Goal: Task Accomplishment & Management: Manage account settings

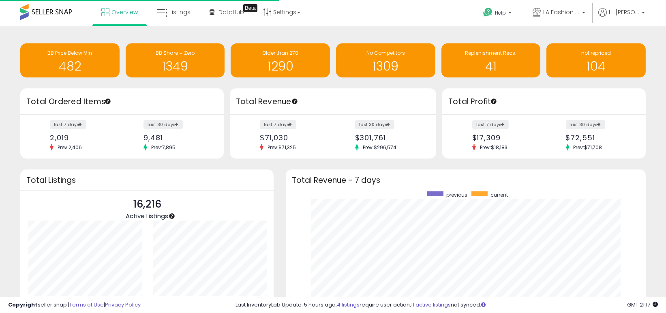
scroll to position [112, 344]
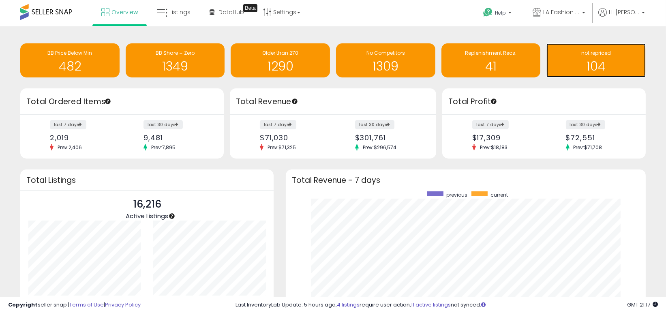
click at [591, 60] on h1 "104" at bounding box center [595, 66] width 91 height 13
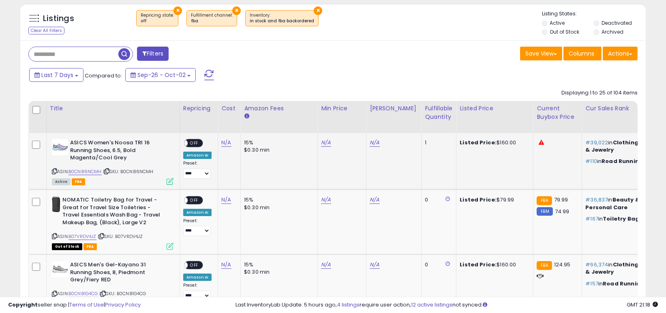
scroll to position [283, 0]
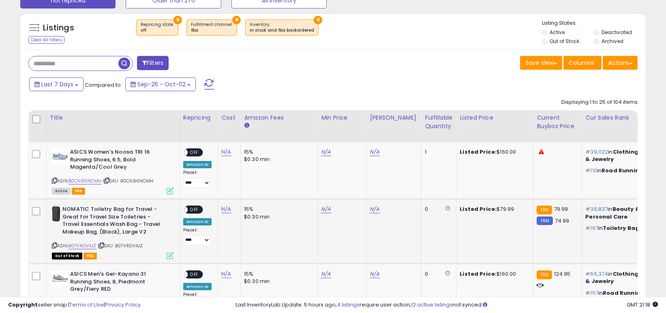
click at [320, 216] on td "N/A" at bounding box center [342, 231] width 49 height 65
click at [321, 207] on link "N/A" at bounding box center [326, 209] width 10 height 8
type input "**"
click at [349, 190] on icon "submit" at bounding box center [346, 188] width 5 height 5
click at [369, 209] on link "N/A" at bounding box center [374, 209] width 10 height 8
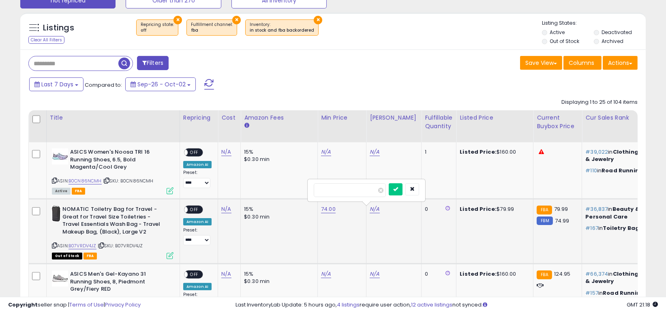
drag, startPoint x: 334, startPoint y: 189, endPoint x: 308, endPoint y: 190, distance: 25.5
click at [308, 190] on div at bounding box center [366, 189] width 117 height 21
drag, startPoint x: 358, startPoint y: 190, endPoint x: 296, endPoint y: 186, distance: 62.9
drag, startPoint x: 344, startPoint y: 197, endPoint x: 299, endPoint y: 189, distance: 45.6
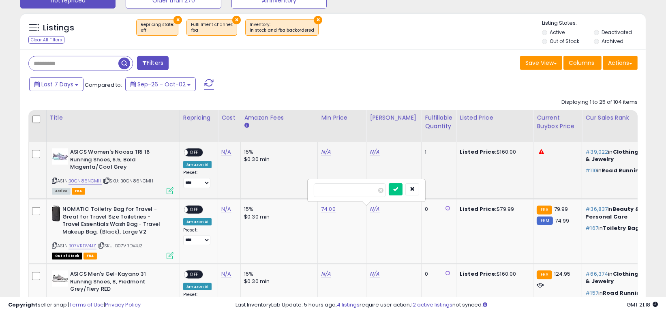
type input "*****"
click at [398, 189] on icon "submit" at bounding box center [395, 188] width 5 height 5
click at [189, 208] on span "OFF" at bounding box center [194, 209] width 13 height 7
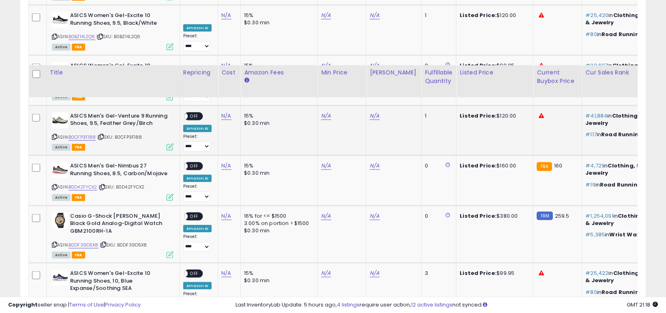
scroll to position [1536, 0]
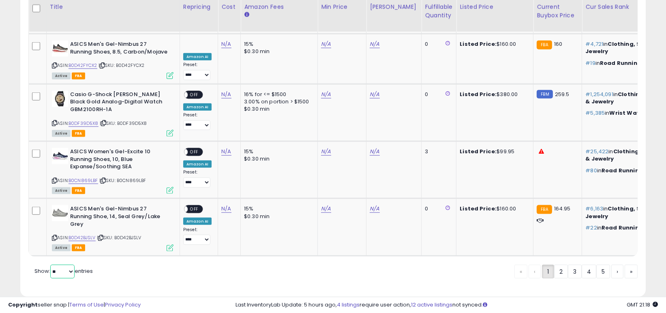
click at [56, 265] on select "** **" at bounding box center [62, 272] width 24 height 14
select select "**"
click at [51, 265] on select "** **" at bounding box center [62, 272] width 24 height 14
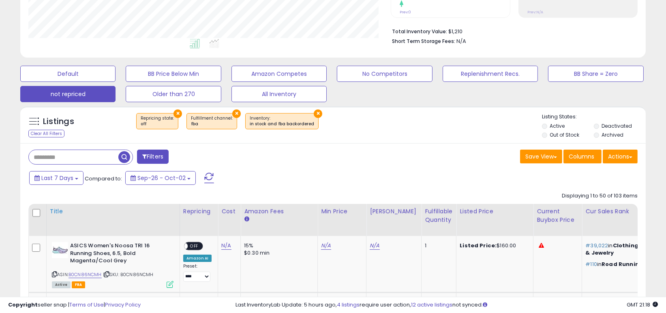
scroll to position [404915, 404719]
click at [225, 214] on div "Cost" at bounding box center [229, 211] width 16 height 9
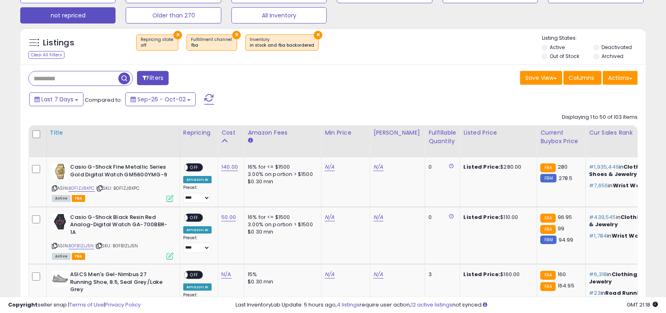
scroll to position [271, 0]
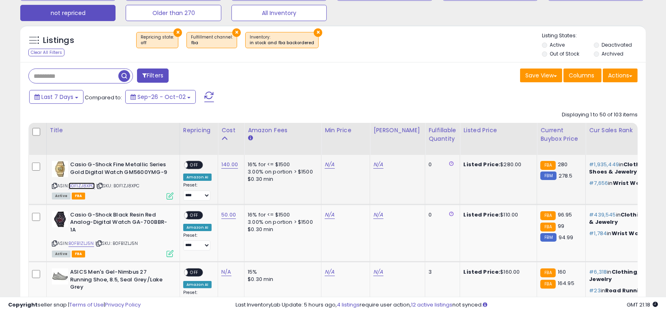
click at [87, 187] on link "B0F1ZJ8XPC" at bounding box center [81, 185] width 26 height 7
click at [326, 166] on link "N/A" at bounding box center [329, 164] width 10 height 8
drag, startPoint x: 302, startPoint y: 147, endPoint x: 224, endPoint y: 140, distance: 78.2
type input "***"
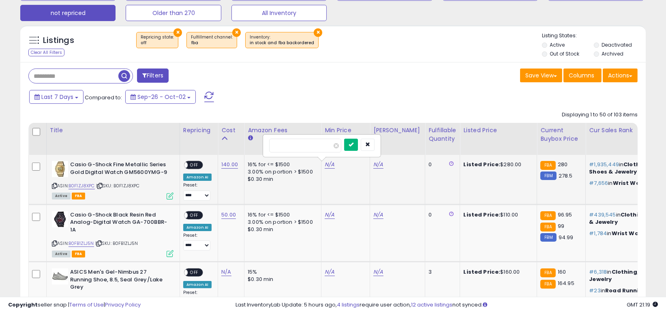
click at [353, 142] on icon "submit" at bounding box center [350, 144] width 5 height 5
click at [376, 166] on link "N/A" at bounding box center [378, 164] width 10 height 8
type input "***"
click at [406, 143] on button "submit" at bounding box center [400, 145] width 14 height 12
click at [189, 162] on span "OFF" at bounding box center [194, 165] width 13 height 7
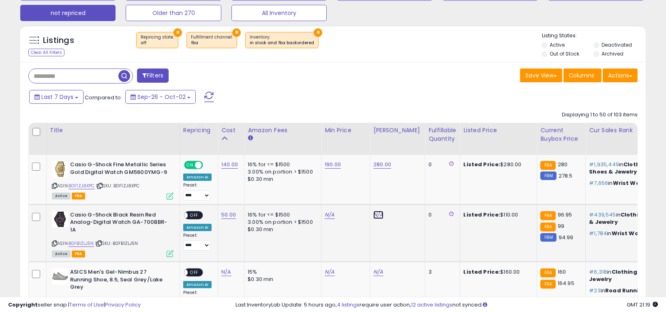
click at [379, 214] on link "N/A" at bounding box center [378, 215] width 10 height 8
type input "***"
click at [406, 190] on button "submit" at bounding box center [400, 194] width 14 height 12
click at [329, 214] on link "N/A" at bounding box center [329, 215] width 10 height 8
type input "**"
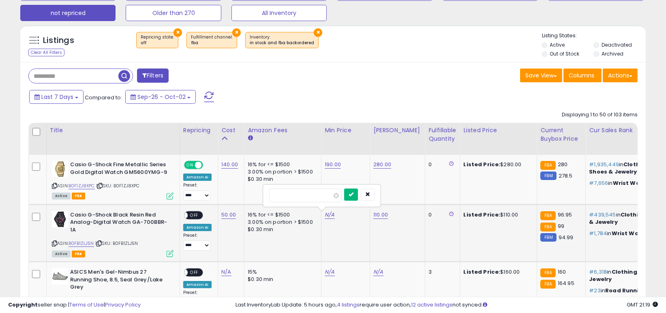
click at [358, 198] on button "submit" at bounding box center [351, 194] width 14 height 12
click at [189, 215] on span "OFF" at bounding box center [194, 214] width 13 height 7
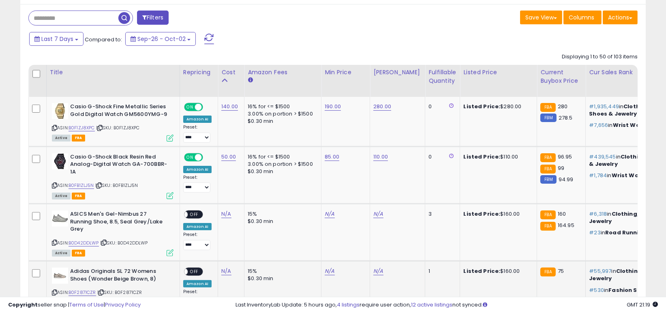
scroll to position [324, 0]
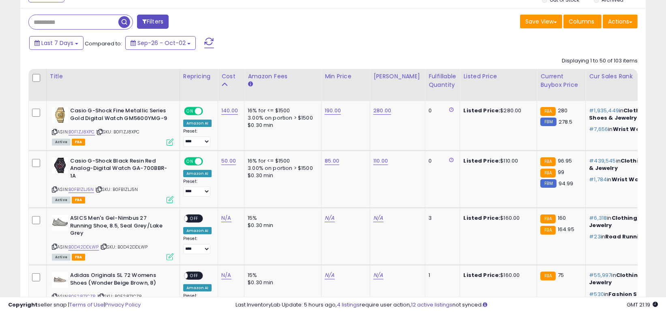
click at [209, 41] on span at bounding box center [209, 43] width 10 height 11
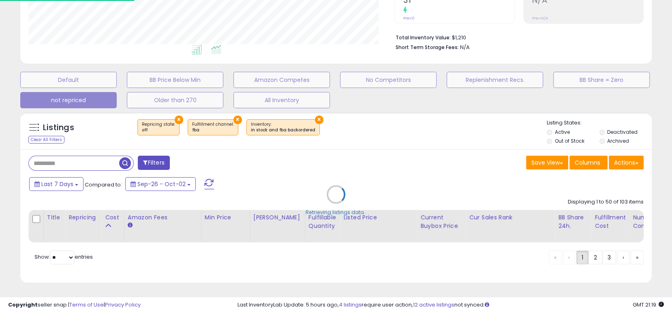
scroll to position [166, 366]
click at [207, 44] on li at bounding box center [216, 51] width 18 height 14
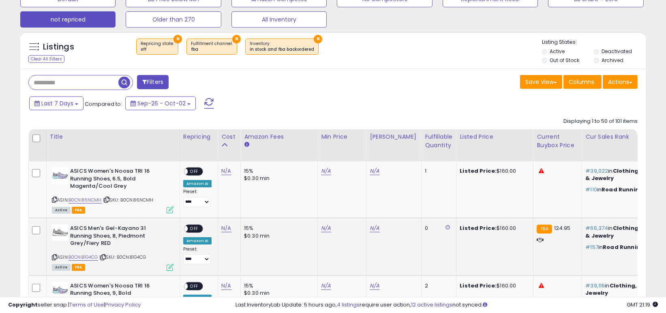
scroll to position [203, 0]
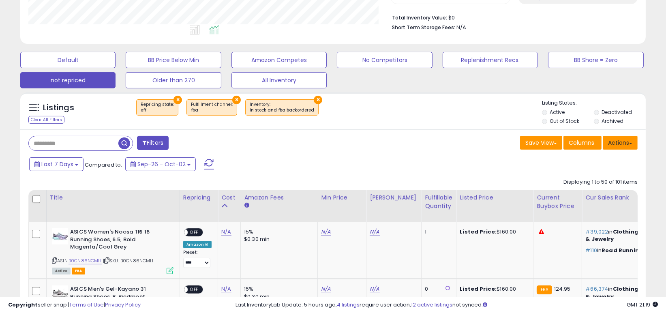
click at [617, 147] on button "Actions" at bounding box center [619, 143] width 35 height 14
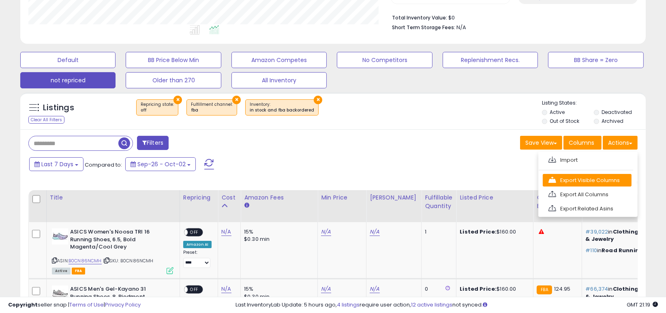
click at [582, 185] on link "Export Visible Columns" at bounding box center [586, 180] width 89 height 13
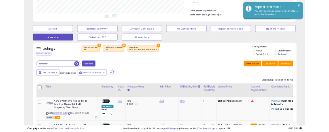
scroll to position [190, 0]
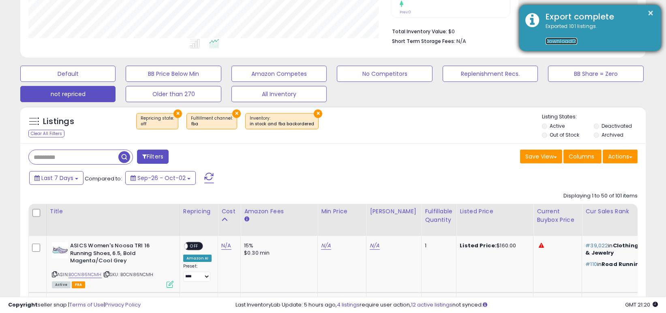
click at [559, 43] on link "Download" at bounding box center [561, 41] width 32 height 7
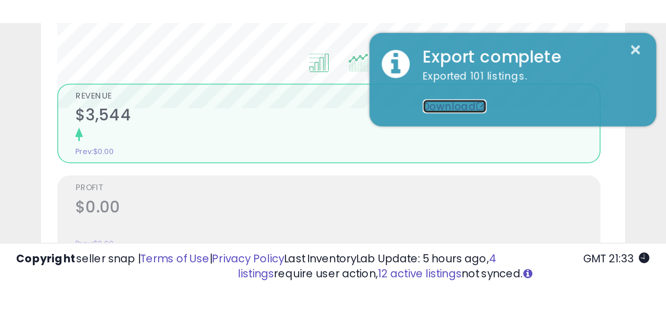
scroll to position [166, 362]
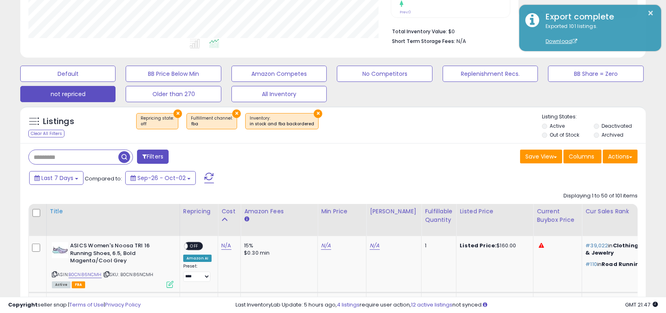
click at [54, 207] on div "Title" at bounding box center [113, 211] width 126 height 9
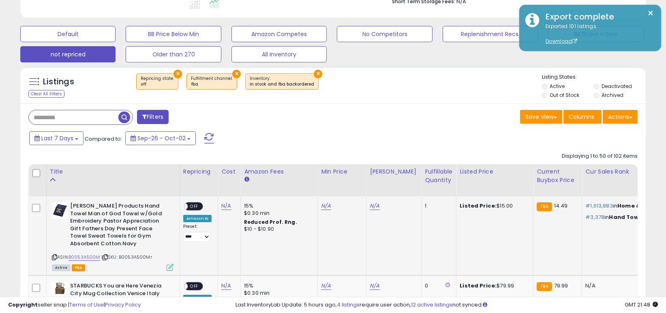
scroll to position [271, 0]
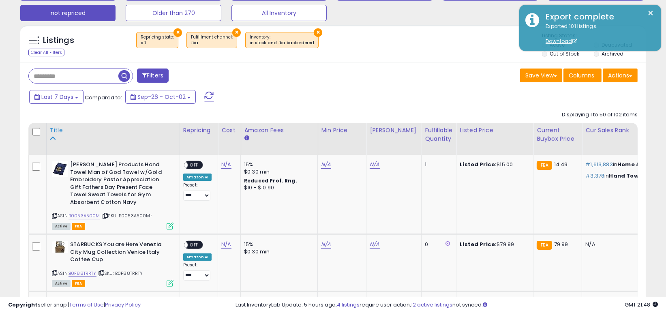
click at [54, 129] on div "Title" at bounding box center [113, 130] width 126 height 9
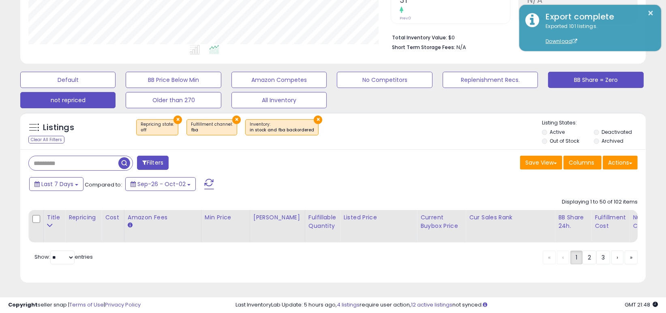
scroll to position [190, 0]
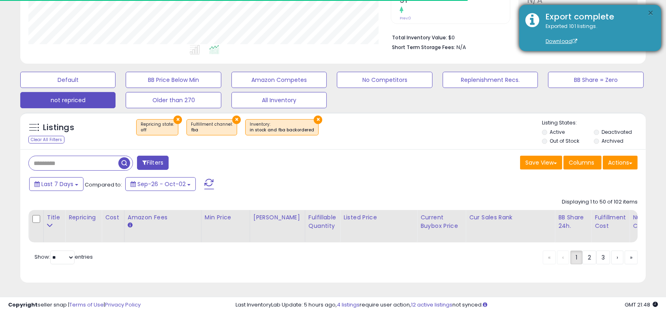
click at [652, 12] on button "×" at bounding box center [650, 13] width 6 height 10
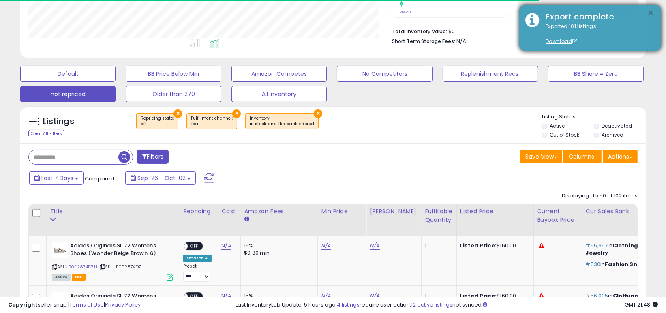
scroll to position [271, 0]
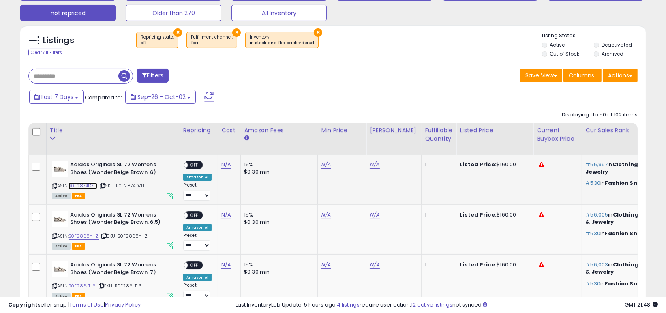
click at [86, 188] on link "B0F2874D7H" at bounding box center [82, 185] width 29 height 7
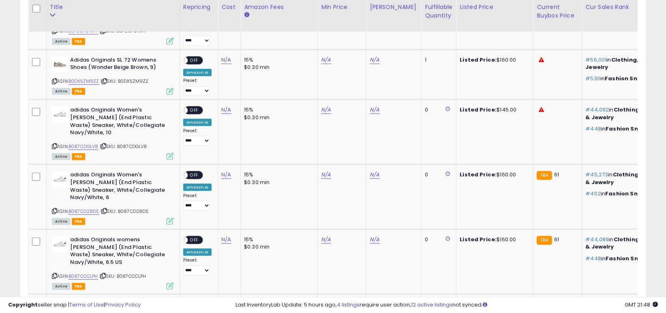
scroll to position [676, 0]
click at [89, 207] on link "B087CD28DS" at bounding box center [83, 210] width 31 height 7
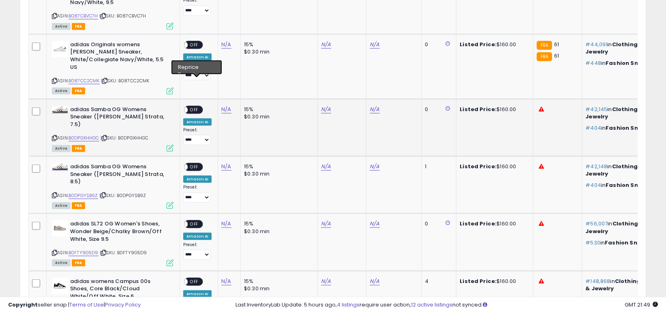
scroll to position [1202, 0]
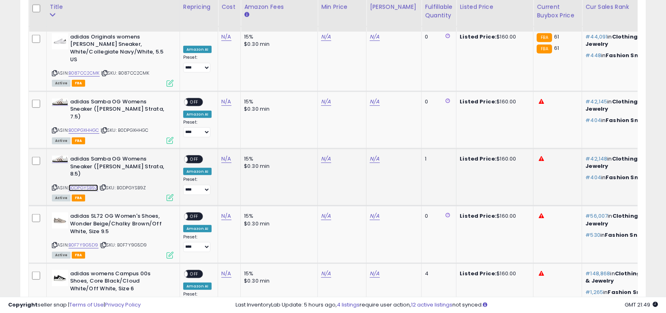
click at [92, 184] on link "B0DPGYSB9Z" at bounding box center [83, 187] width 30 height 7
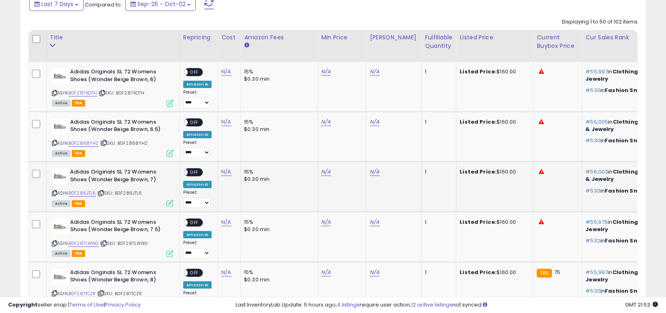
scroll to position [324, 0]
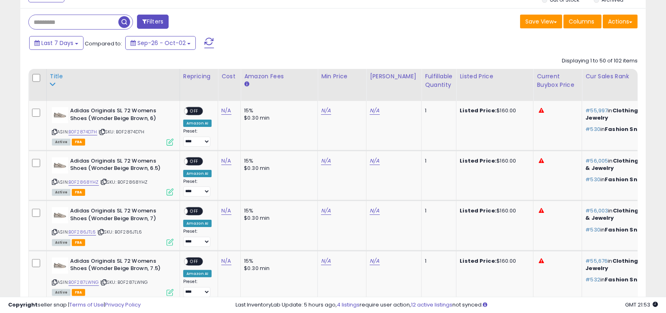
click at [56, 76] on div "Title" at bounding box center [113, 76] width 126 height 9
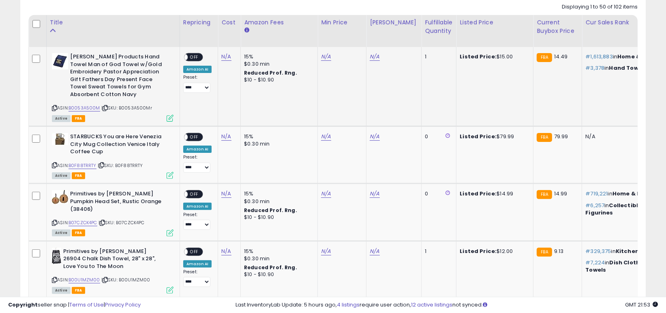
scroll to position [379, 0]
click at [91, 163] on link "B0F88TRRTY" at bounding box center [82, 165] width 28 height 7
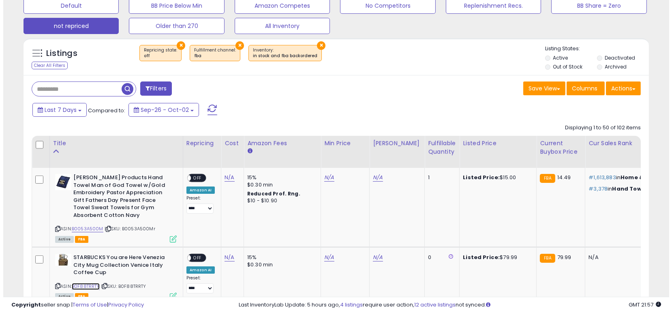
scroll to position [257, 0]
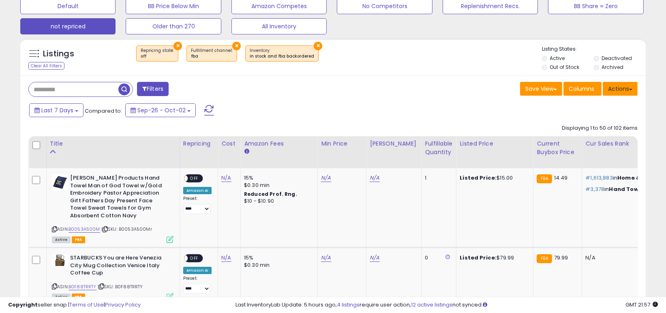
click at [617, 88] on button "Actions" at bounding box center [619, 89] width 35 height 14
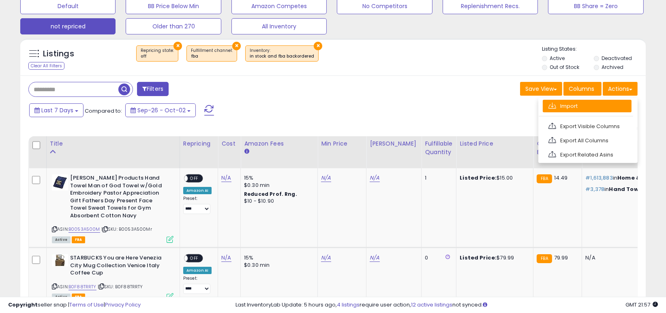
click at [569, 105] on link "Import" at bounding box center [586, 106] width 89 height 13
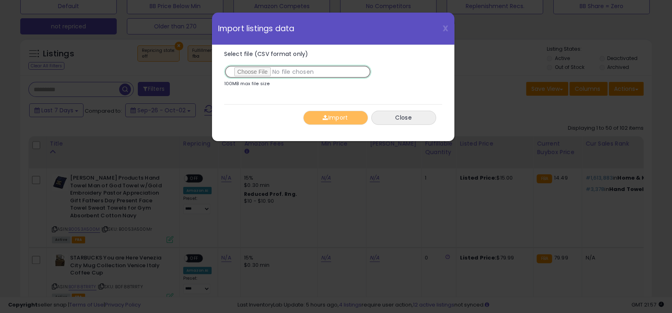
click at [245, 71] on input "Select file (CSV format only)" at bounding box center [297, 72] width 147 height 14
type input "**********"
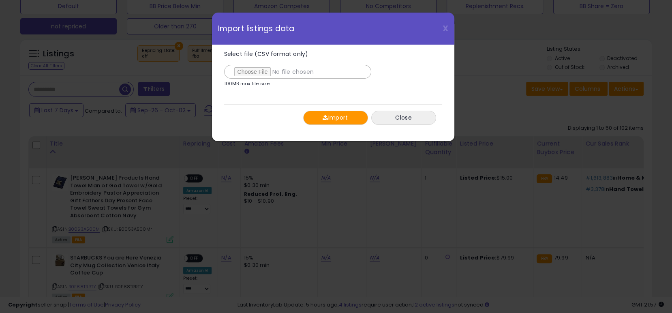
click at [327, 119] on button "Import" at bounding box center [335, 118] width 65 height 14
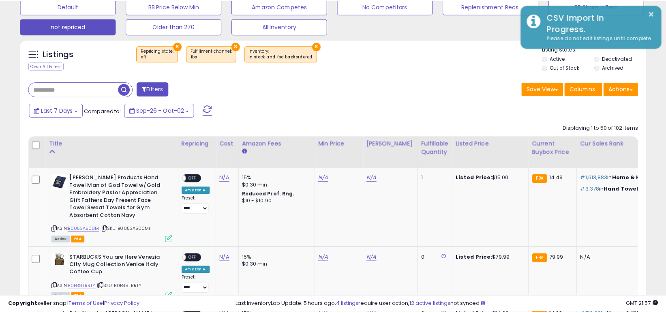
scroll to position [404915, 404719]
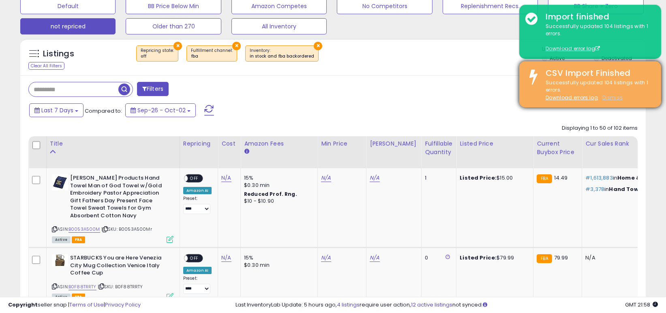
click at [607, 95] on u "Dismiss" at bounding box center [612, 97] width 20 height 7
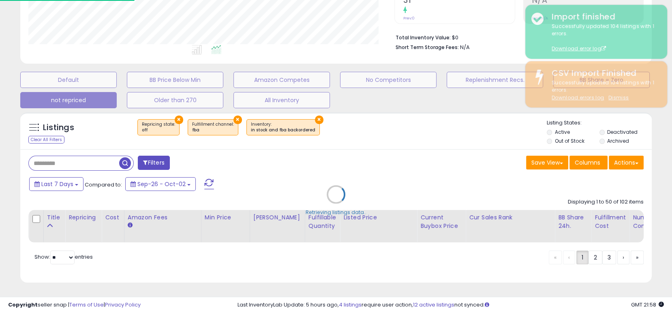
scroll to position [404915, 404716]
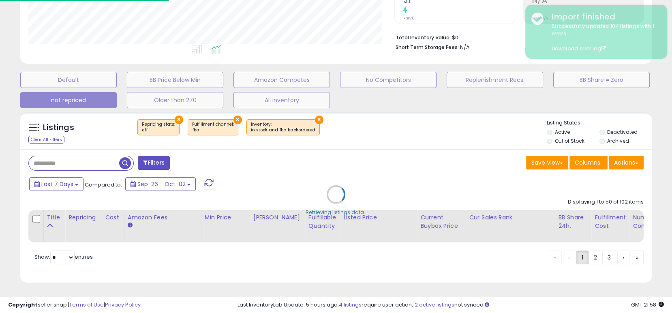
select select "**"
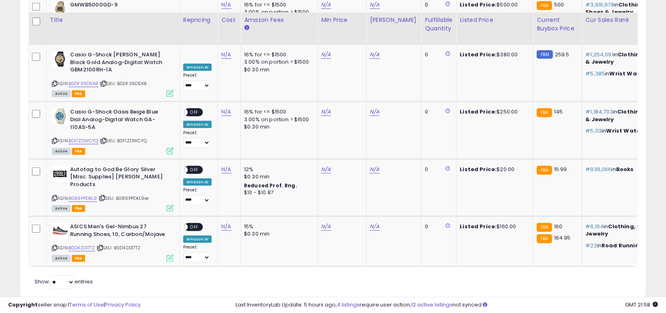
scroll to position [740, 0]
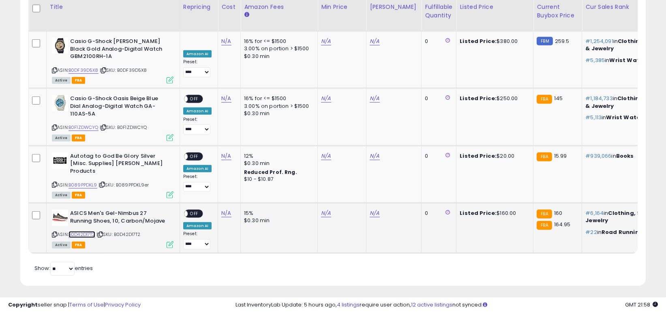
click at [88, 231] on link "B0D42D17T2" at bounding box center [81, 234] width 27 height 7
click at [371, 209] on link "N/A" at bounding box center [374, 213] width 10 height 8
type input "***"
click at [398, 182] on icon "submit" at bounding box center [395, 183] width 5 height 5
click at [324, 209] on link "N/A" at bounding box center [326, 213] width 10 height 8
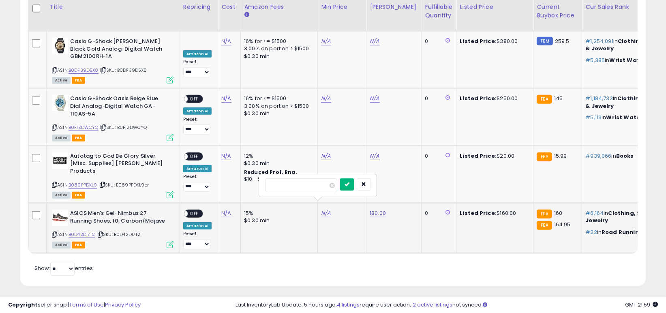
type input "**"
click at [354, 182] on button "submit" at bounding box center [347, 184] width 14 height 12
click at [223, 209] on link "N/A" at bounding box center [226, 213] width 10 height 8
type input "**"
click at [250, 184] on icon "submit" at bounding box center [247, 183] width 5 height 5
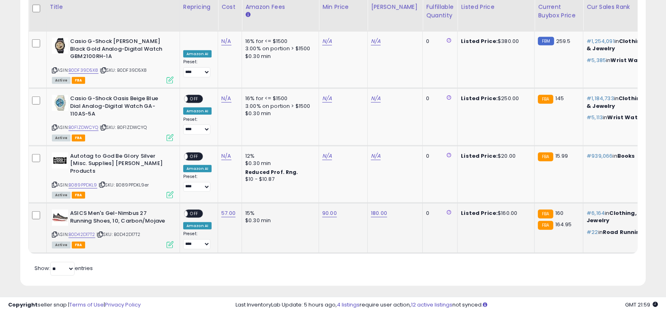
click at [196, 210] on span "OFF" at bounding box center [194, 213] width 13 height 7
click at [224, 209] on link "57.00" at bounding box center [228, 213] width 14 height 8
click at [269, 182] on icon "button" at bounding box center [266, 183] width 5 height 5
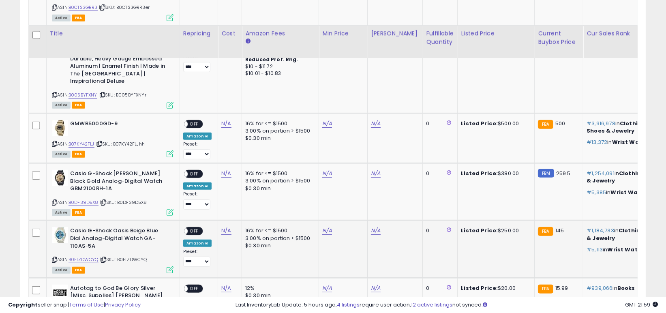
scroll to position [606, 0]
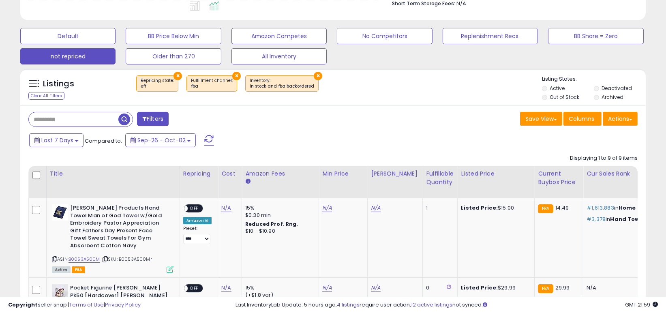
click at [207, 140] on span at bounding box center [209, 140] width 10 height 11
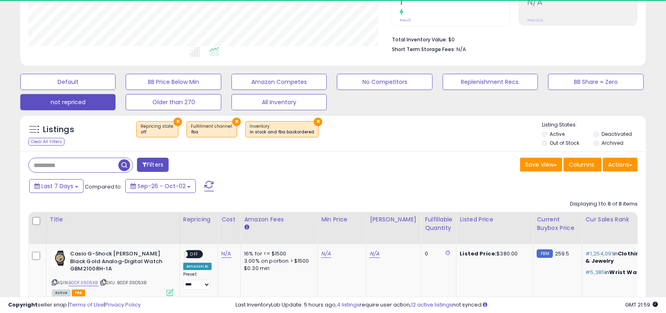
scroll to position [166, 362]
